Goal: Book appointment/travel/reservation

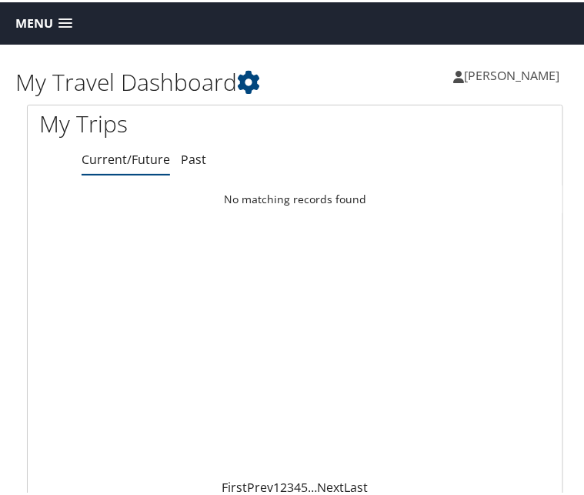
click at [69, 21] on span at bounding box center [65, 21] width 14 height 11
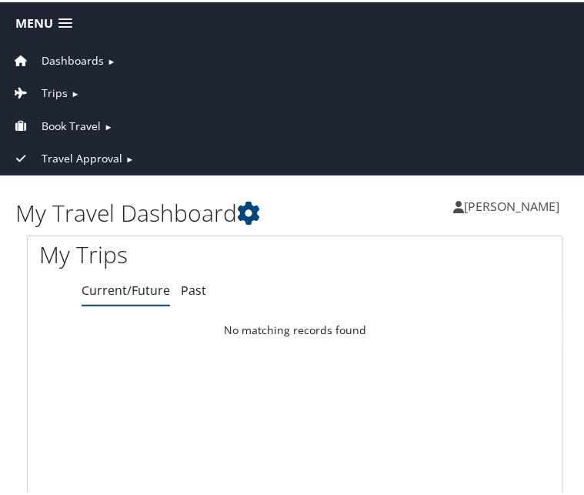
click at [85, 119] on span "Book Travel" at bounding box center [71, 123] width 59 height 17
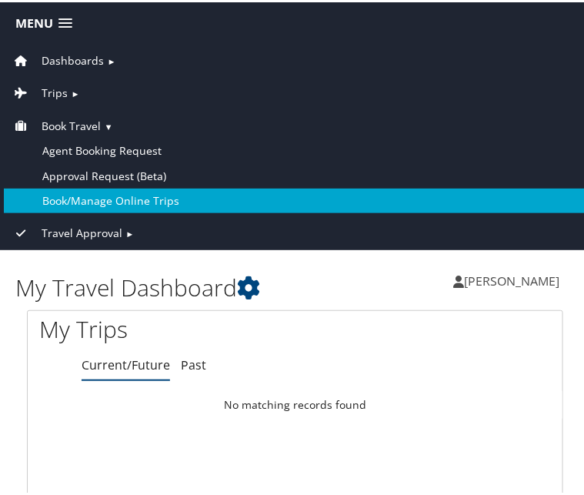
click at [111, 201] on link "Book/Manage Online Trips" at bounding box center [295, 198] width 582 height 25
